Goal: Transaction & Acquisition: Purchase product/service

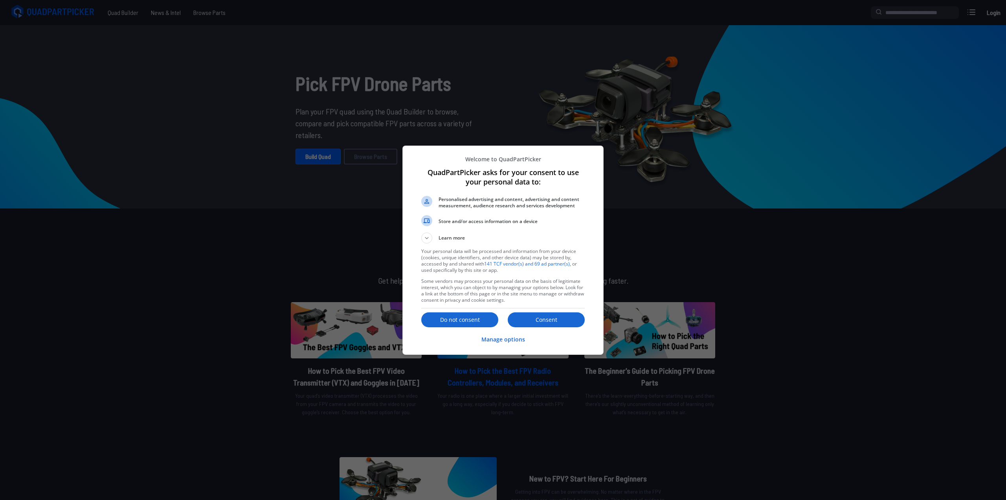
drag, startPoint x: 557, startPoint y: 320, endPoint x: 552, endPoint y: 316, distance: 6.1
click at [557, 319] on p "Consent" at bounding box center [546, 320] width 77 height 8
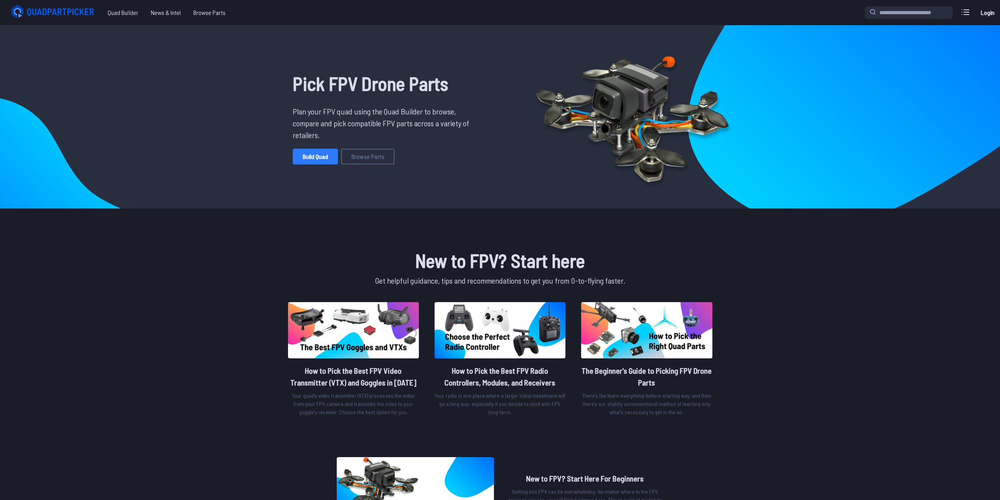
click at [320, 156] on link "Build Quad" at bounding box center [315, 157] width 45 height 16
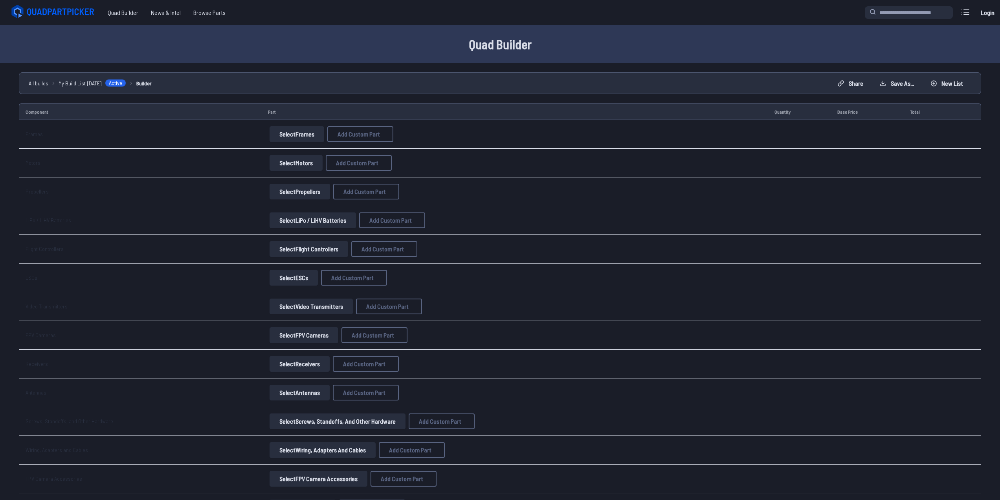
click at [278, 132] on button "Select Frames" at bounding box center [297, 134] width 55 height 16
click at [292, 131] on button "Select Frames" at bounding box center [297, 134] width 55 height 16
click at [273, 128] on button "Select Frames" at bounding box center [297, 134] width 55 height 16
click at [275, 134] on button "Select Frames" at bounding box center [297, 134] width 55 height 16
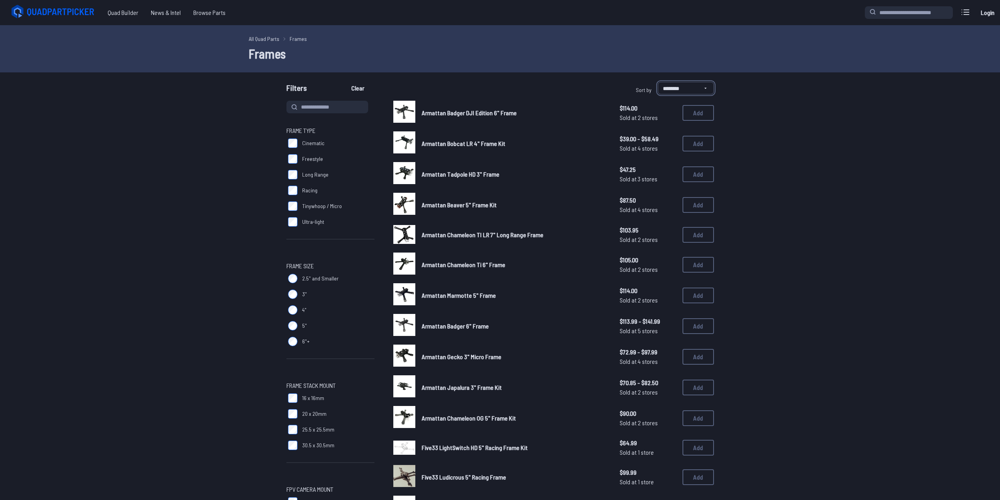
click at [691, 92] on select "**********" at bounding box center [686, 88] width 56 height 13
click at [658, 82] on select "**********" at bounding box center [686, 88] width 56 height 13
click at [687, 93] on select "**********" at bounding box center [686, 88] width 56 height 13
select select "********"
click at [658, 82] on select "**********" at bounding box center [686, 88] width 56 height 13
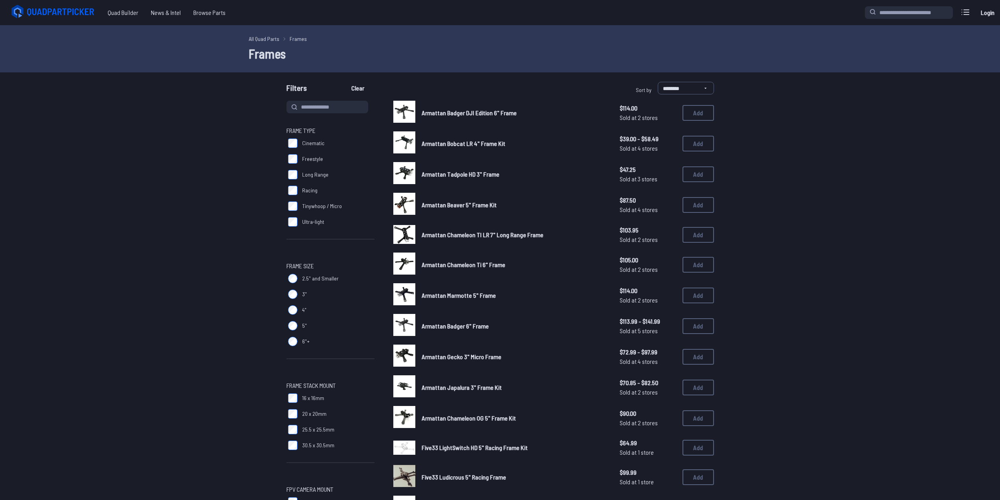
click at [252, 39] on link "All Quad Parts" at bounding box center [264, 39] width 31 height 8
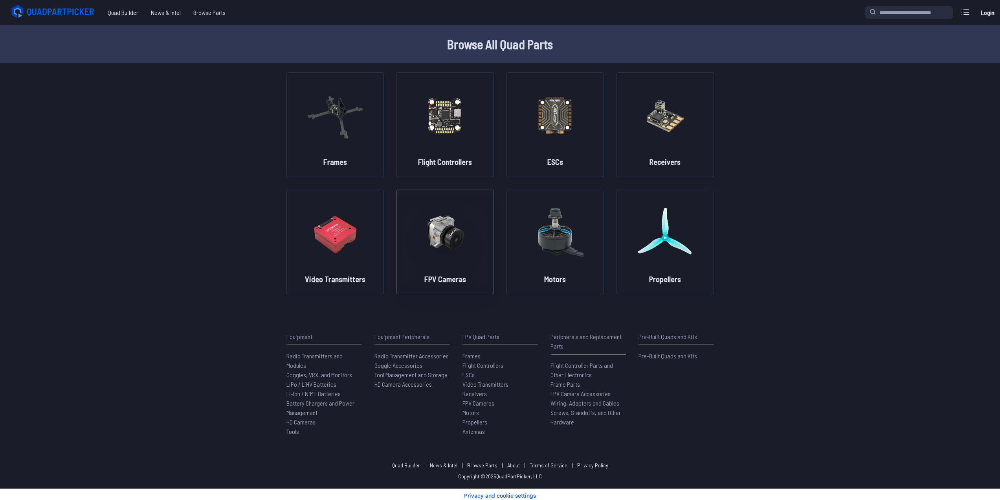
click at [456, 239] on img at bounding box center [445, 232] width 57 height 69
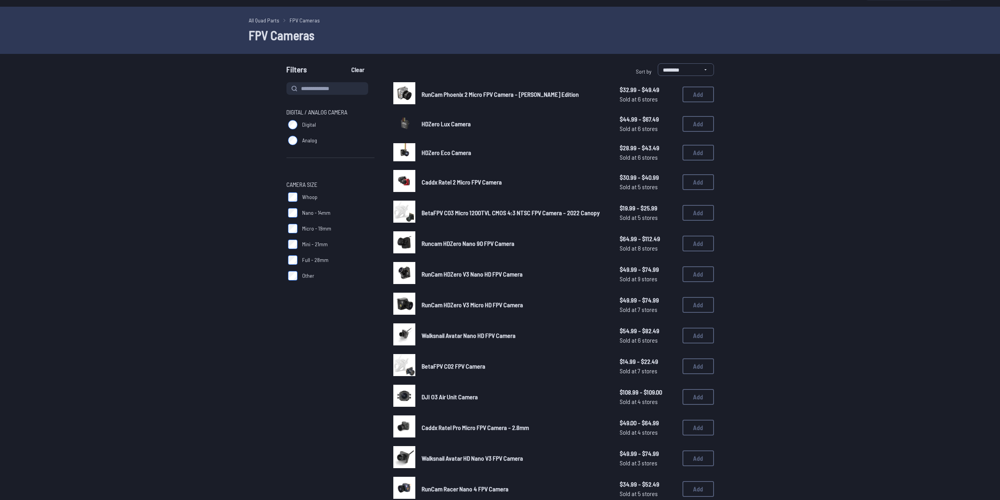
scroll to position [412, 0]
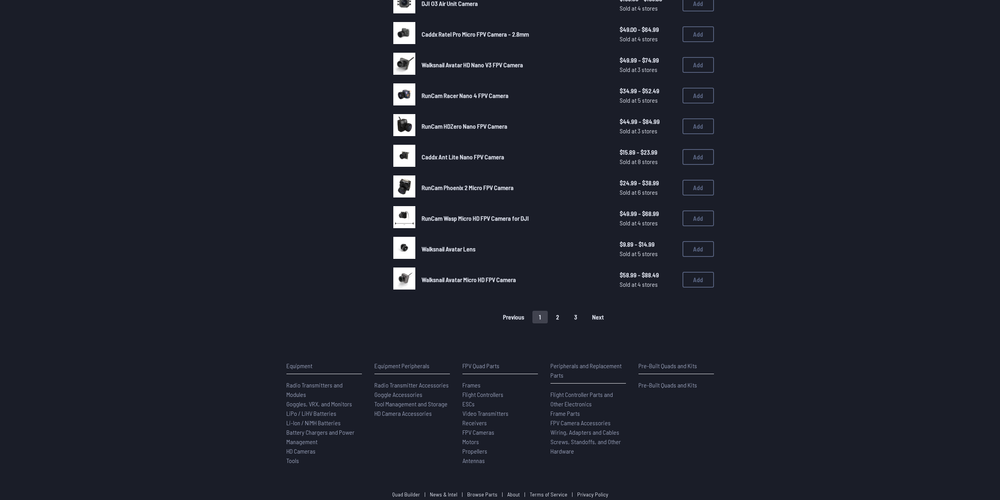
click at [563, 320] on button "2" at bounding box center [558, 317] width 17 height 13
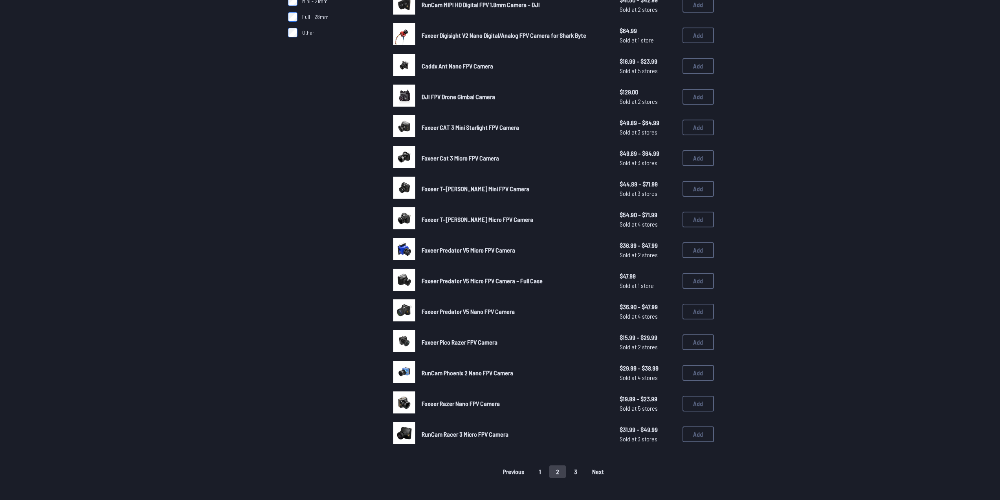
scroll to position [354, 0]
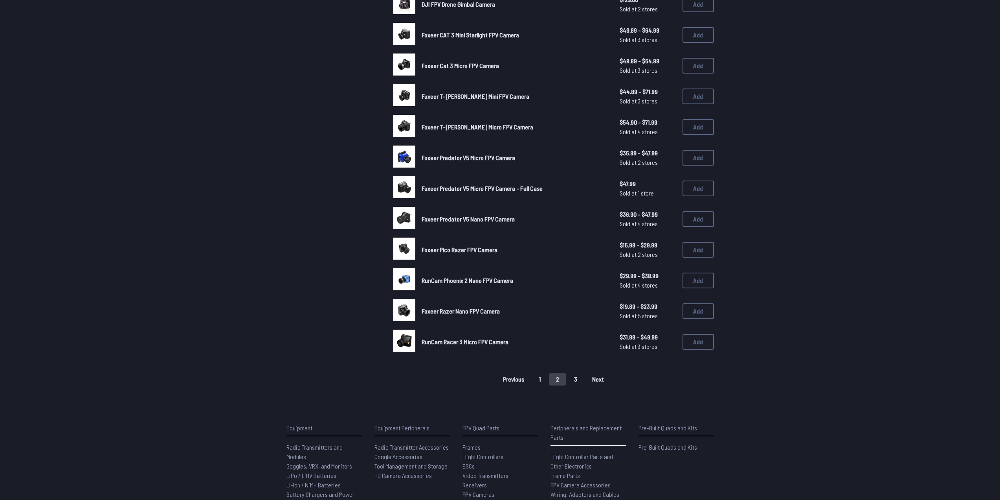
click at [572, 376] on button "3" at bounding box center [576, 379] width 17 height 13
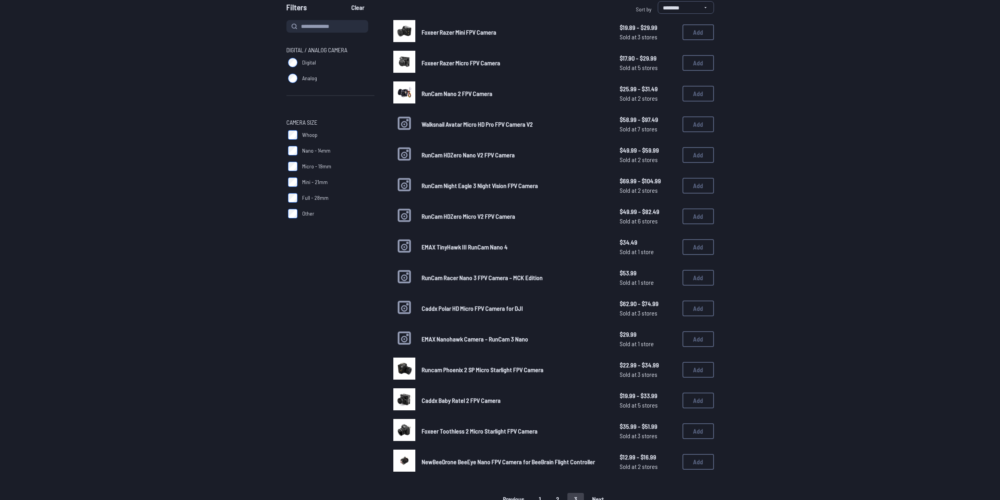
scroll to position [157, 0]
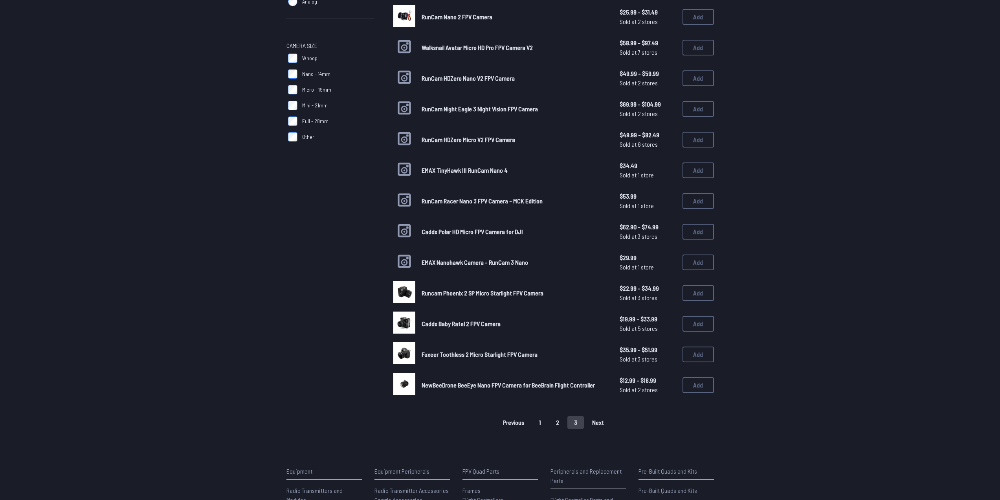
click at [541, 425] on button "1" at bounding box center [540, 422] width 15 height 13
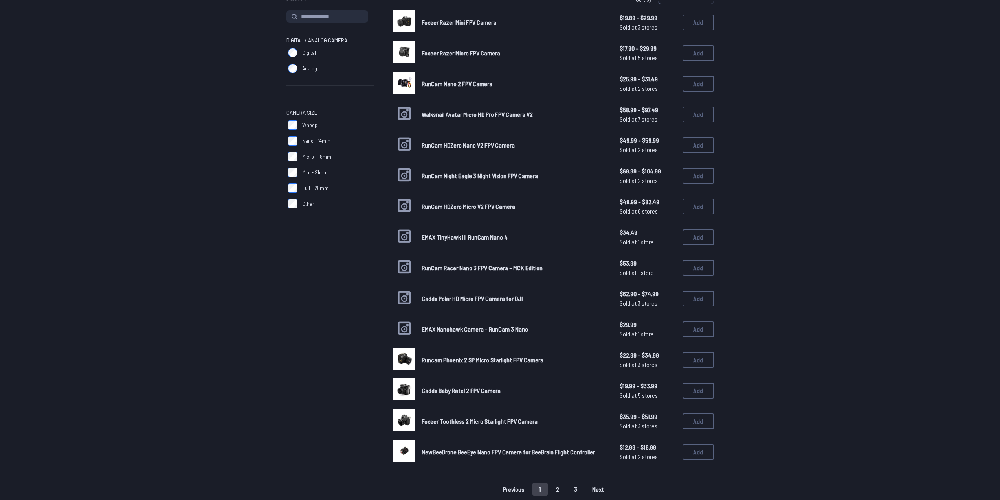
scroll to position [0, 0]
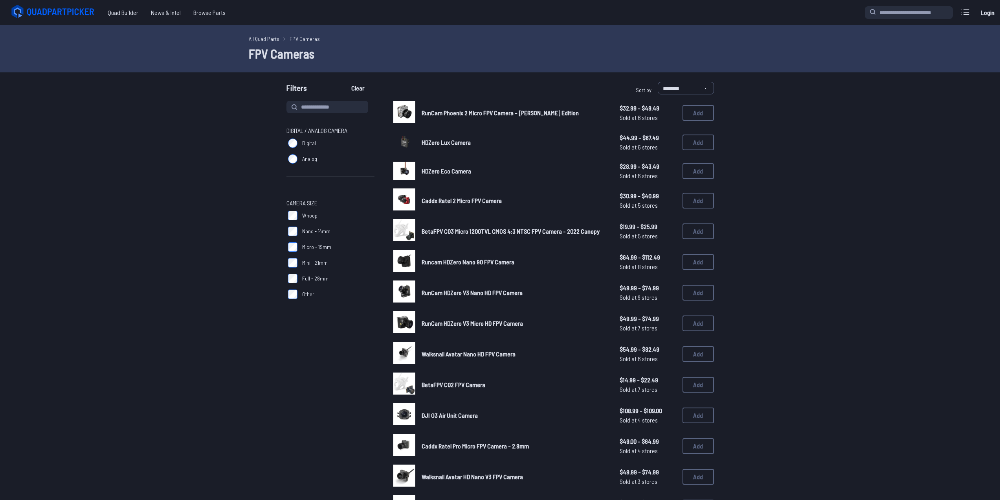
click at [62, 11] on icon at bounding box center [62, 12] width 68 height 8
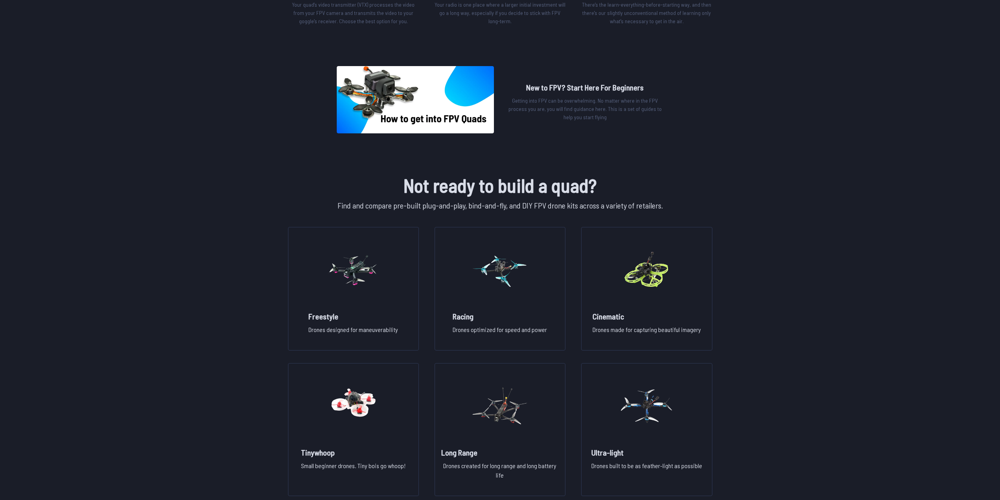
scroll to position [550, 0]
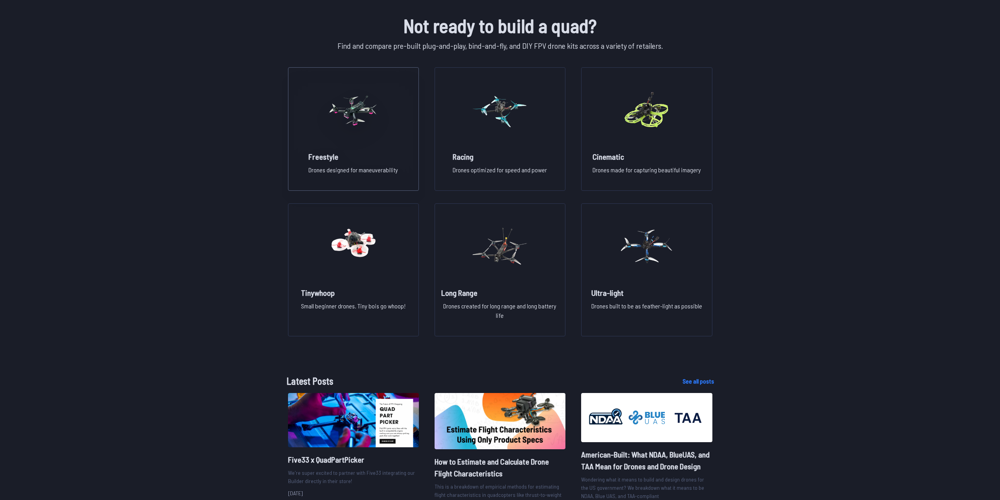
click at [401, 151] on div "Freestyle Drones designed for maneuverability" at bounding box center [353, 166] width 102 height 30
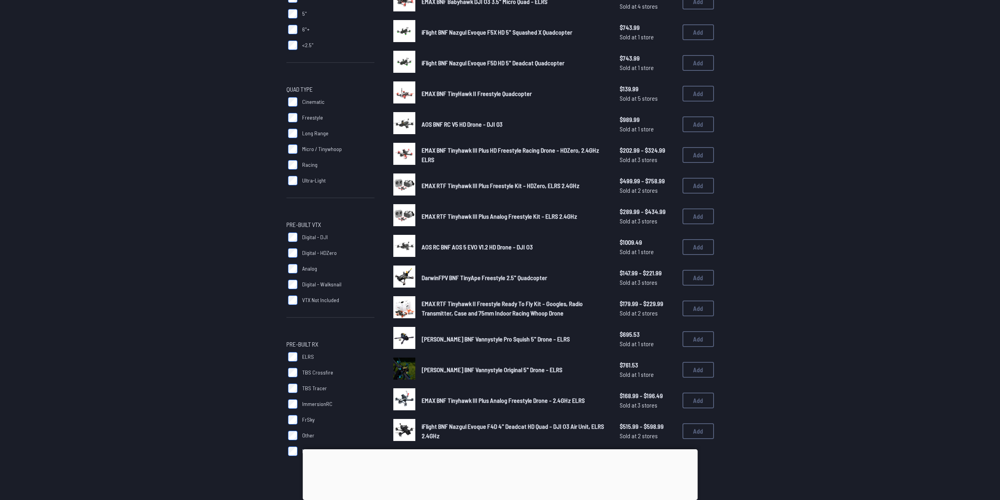
scroll to position [236, 0]
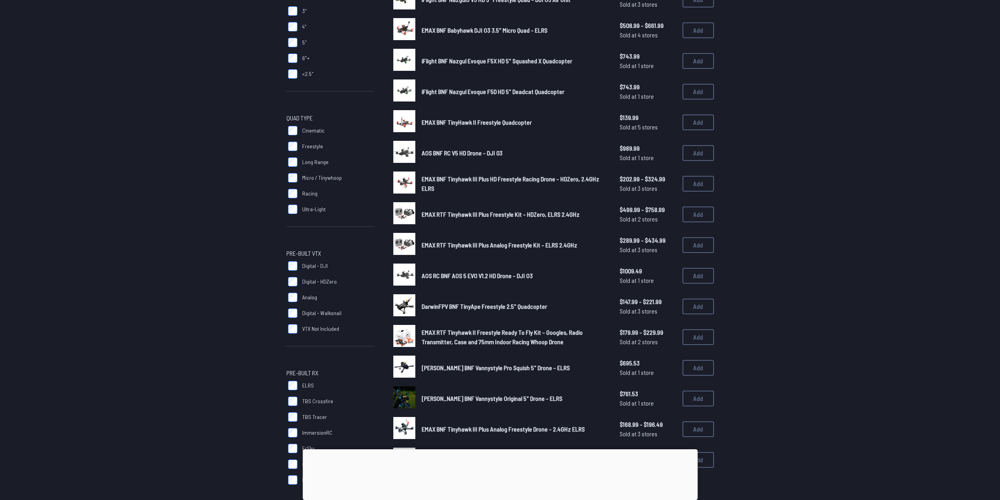
click at [293, 141] on label "Freestyle" at bounding box center [331, 146] width 88 height 16
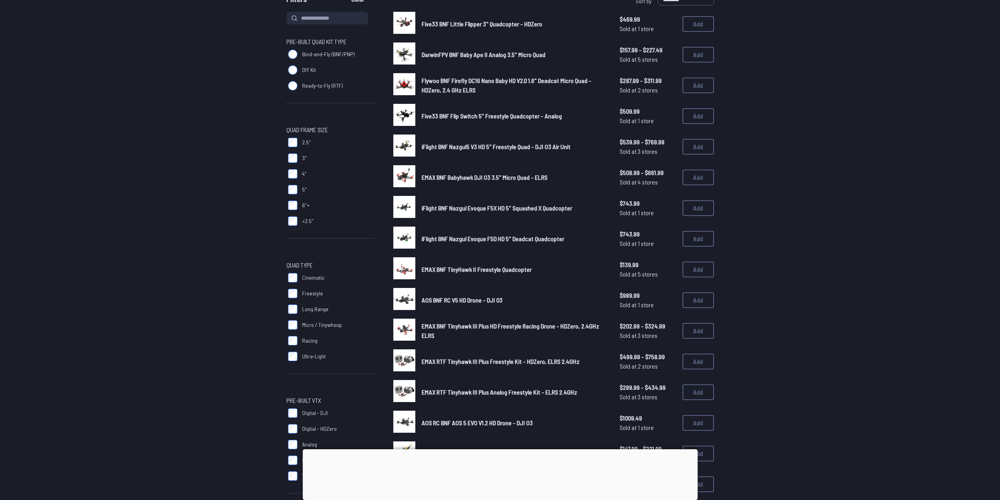
scroll to position [39, 0]
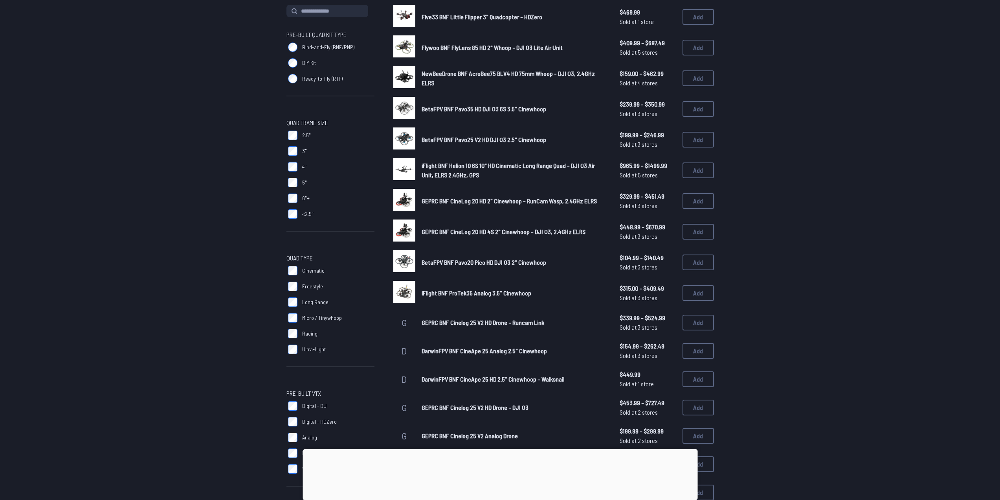
scroll to position [79, 0]
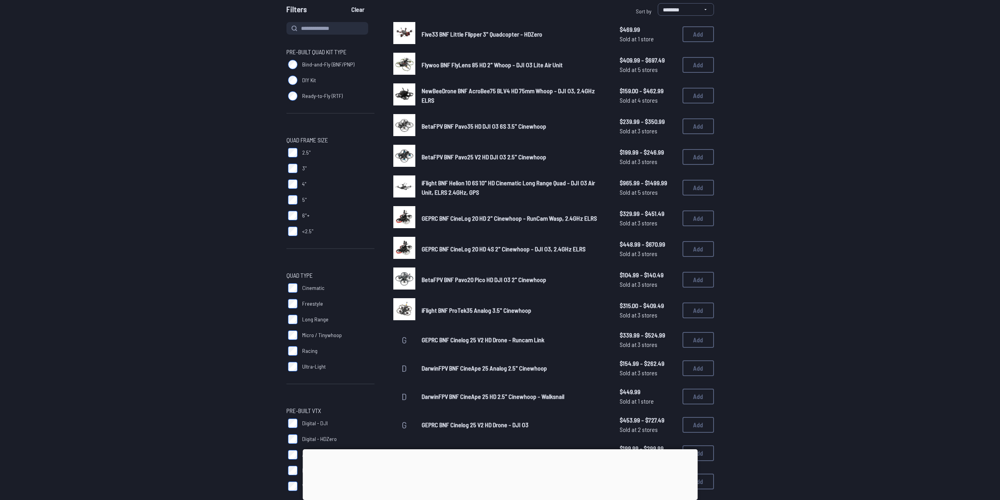
click at [409, 66] on img at bounding box center [405, 64] width 22 height 22
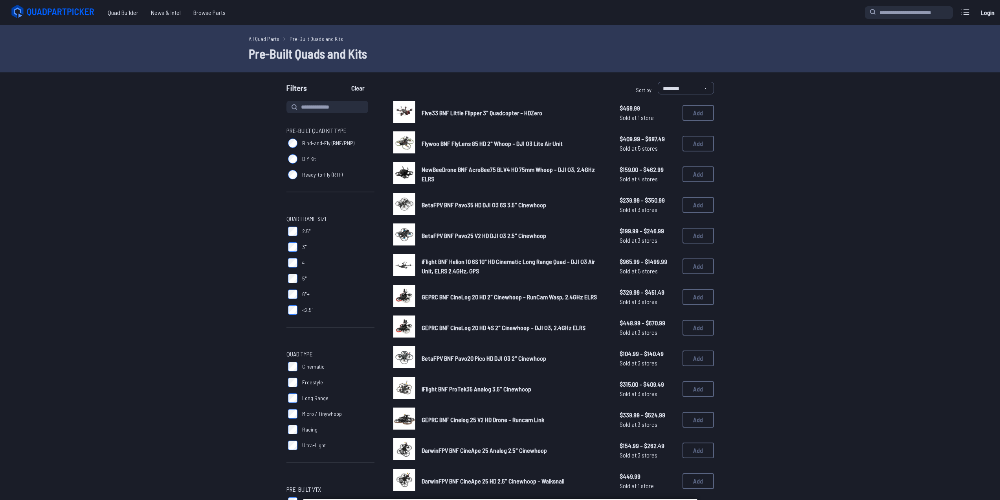
scroll to position [79, 0]
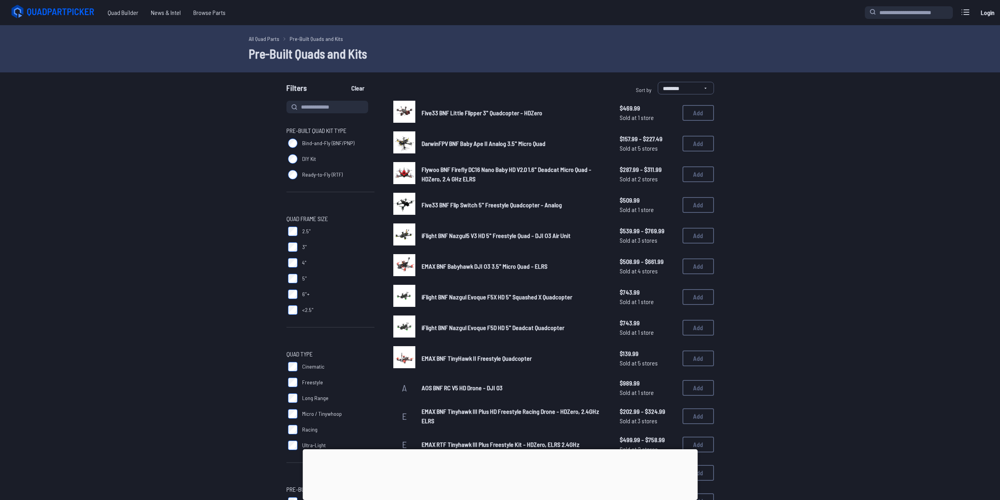
click at [289, 402] on label "Long Range" at bounding box center [331, 398] width 88 height 16
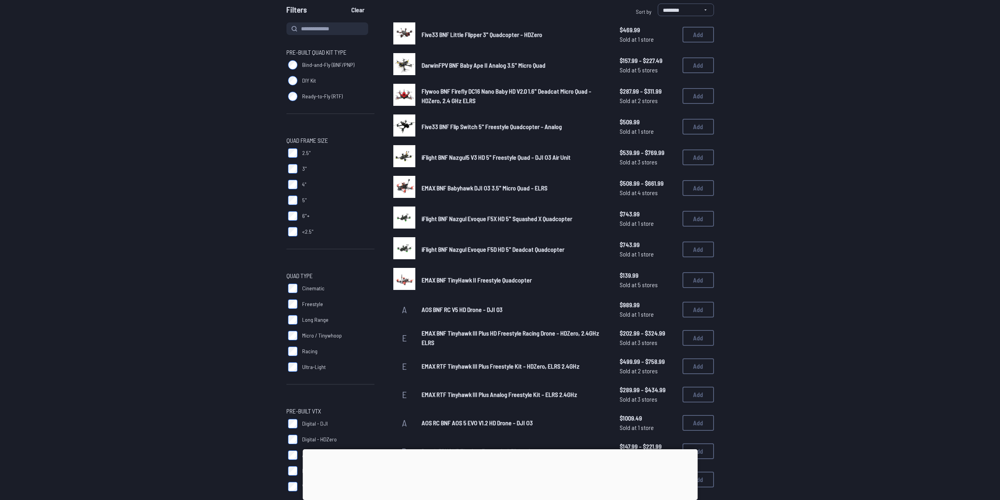
scroll to position [79, 0]
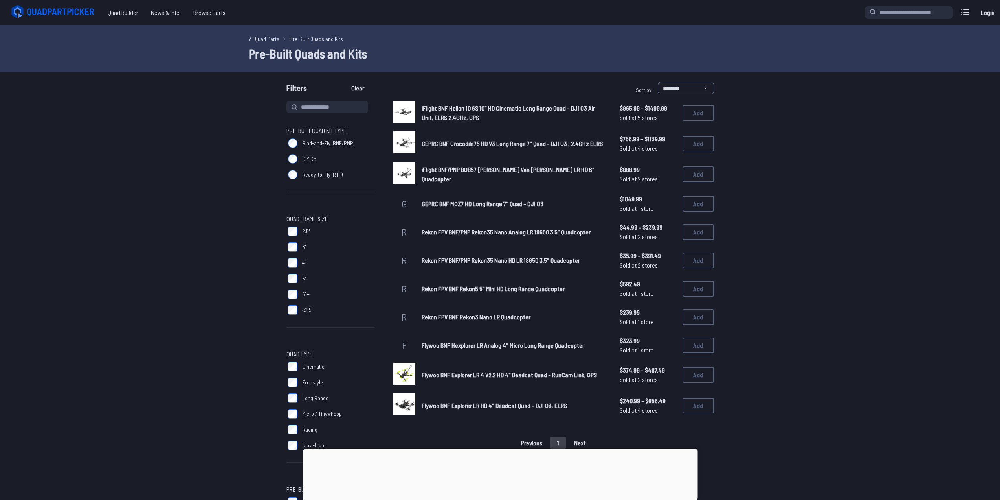
click at [412, 115] on img at bounding box center [405, 112] width 22 height 22
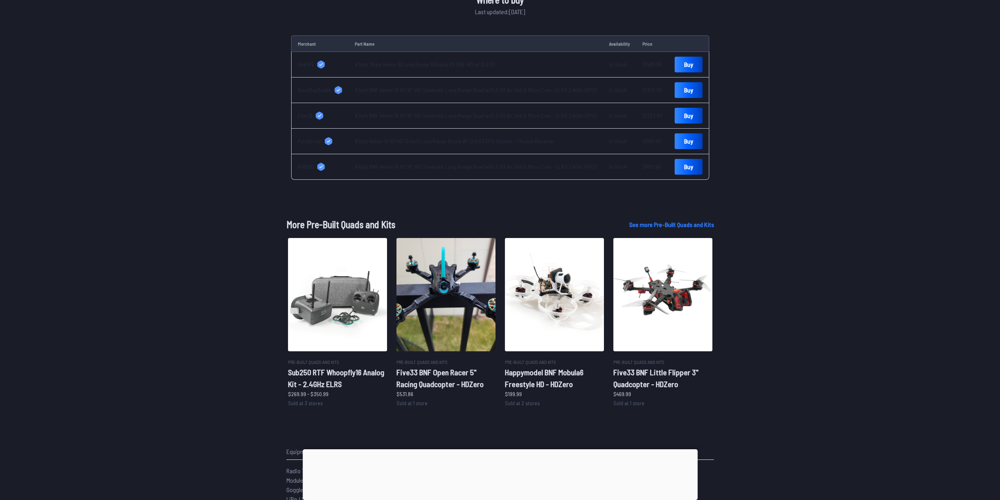
scroll to position [275, 0]
